Goal: Task Accomplishment & Management: Manage account settings

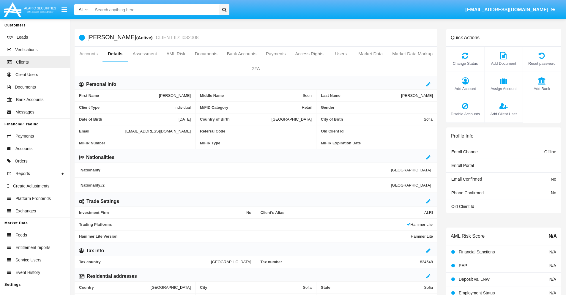
click at [371, 54] on link "Market Data" at bounding box center [371, 54] width 34 height 14
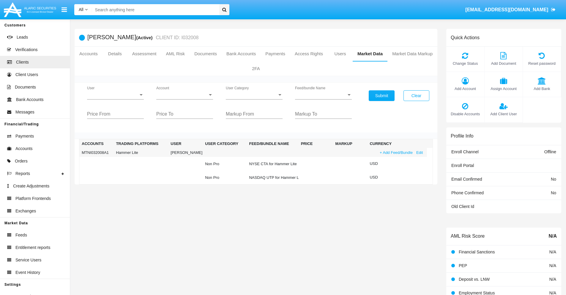
click at [396, 153] on link "+ Add Feed/Bundle" at bounding box center [396, 153] width 37 height 6
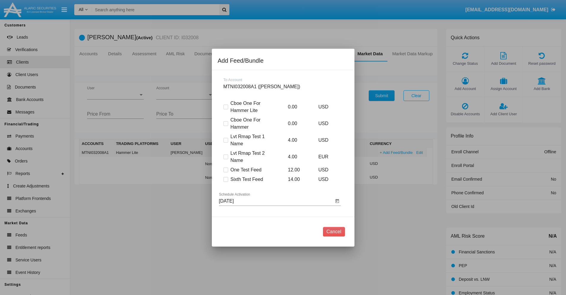
click at [226, 179] on span at bounding box center [226, 179] width 5 height 5
click at [226, 182] on input "Sixth Test Feed" at bounding box center [226, 182] width 0 height 0
checkbox input "true"
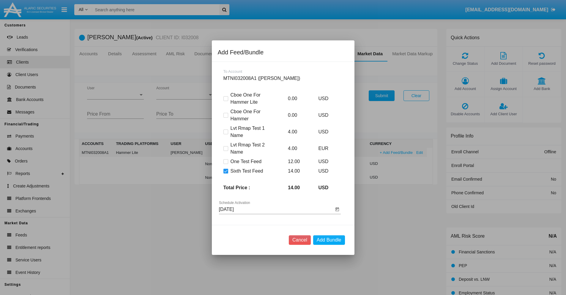
click at [276, 209] on input "[DATE]" at bounding box center [276, 209] width 115 height 5
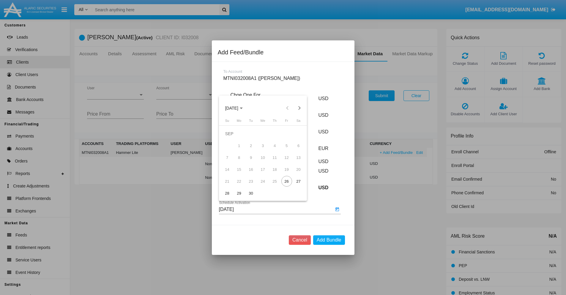
click at [237, 108] on span "[DATE]" at bounding box center [231, 108] width 13 height 5
click at [294, 162] on div "2027" at bounding box center [294, 162] width 19 height 11
click at [273, 162] on div "NOV" at bounding box center [273, 162] width 19 height 11
click at [227, 193] on div "28" at bounding box center [227, 193] width 11 height 11
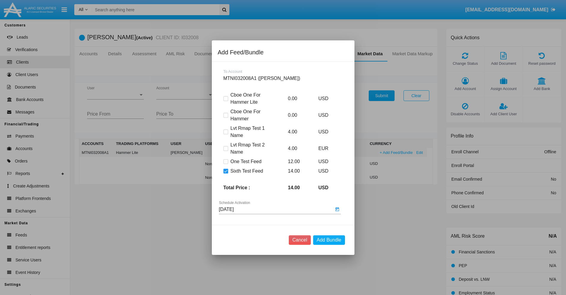
type input "[DATE]"
click at [329, 240] on button "Add Bundle" at bounding box center [329, 241] width 32 height 10
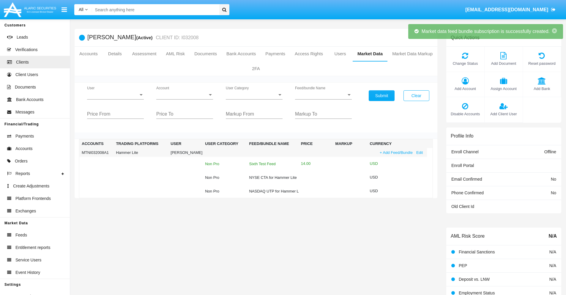
click at [271, 164] on div "Sixth Test Feed" at bounding box center [272, 164] width 47 height 4
